Goal: Task Accomplishment & Management: Use online tool/utility

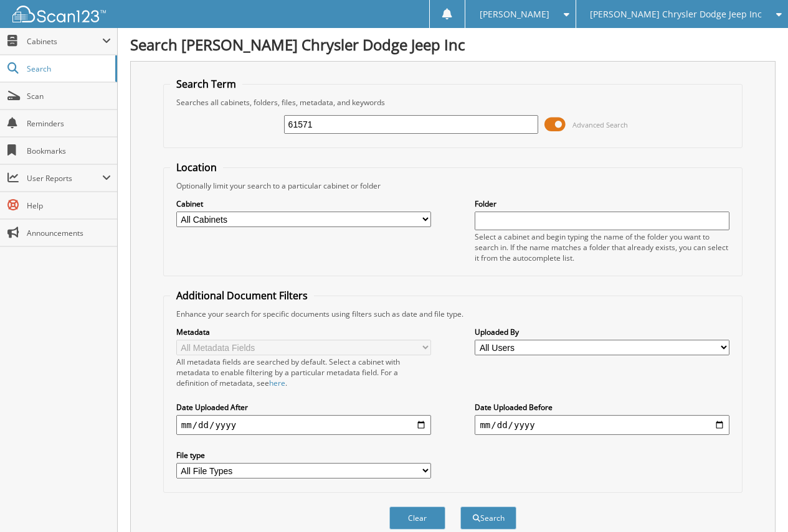
type input "61571"
click at [460, 507] on button "Search" at bounding box center [488, 518] width 56 height 23
click at [71, 104] on link "Scan" at bounding box center [58, 96] width 117 height 27
type input "61571"
click at [460, 507] on button "Search" at bounding box center [488, 518] width 56 height 23
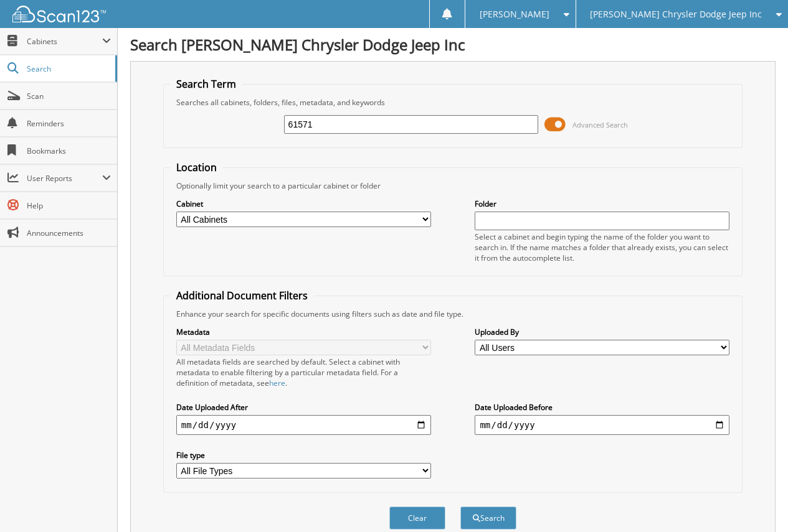
drag, startPoint x: 342, startPoint y: 121, endPoint x: 162, endPoint y: 153, distance: 182.8
click at [163, 153] on form "Search Term Searches all cabinets, folders, files, metadata, and keywords 61571…" at bounding box center [452, 310] width 579 height 466
type input "61492"
click at [460, 507] on button "Search" at bounding box center [488, 518] width 56 height 23
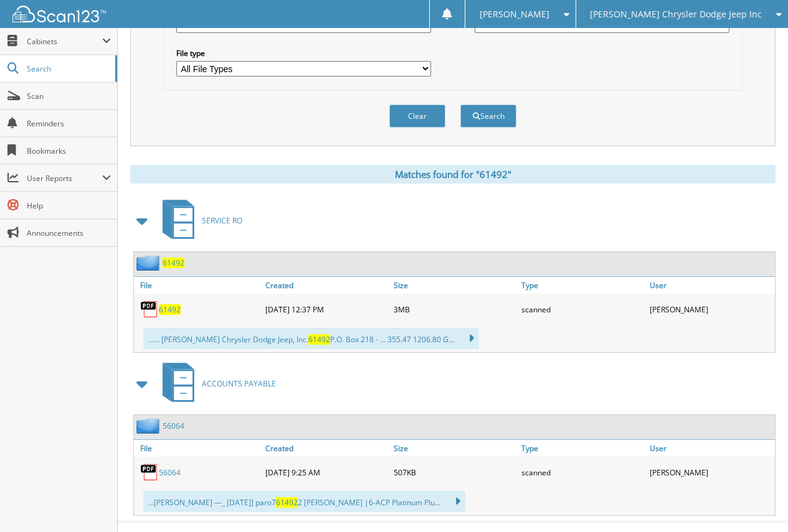
scroll to position [424, 0]
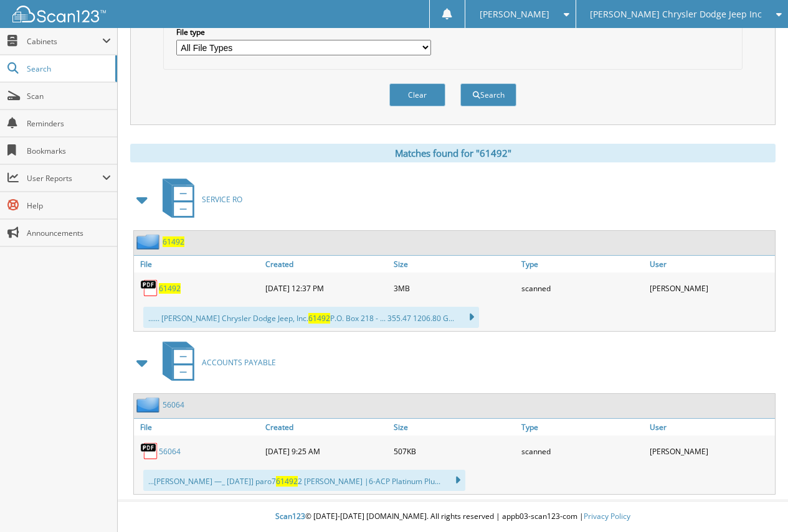
click at [168, 244] on span "61492" at bounding box center [174, 242] width 22 height 11
